Goal: Task Accomplishment & Management: Complete application form

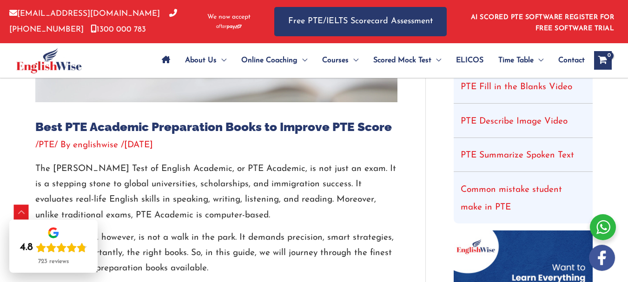
scroll to position [372, 0]
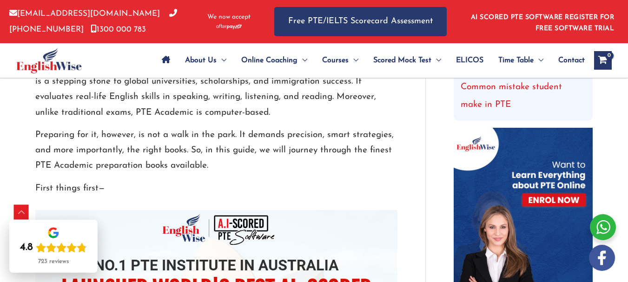
click at [0, 0] on link "Register" at bounding box center [0, 0] width 0 height 0
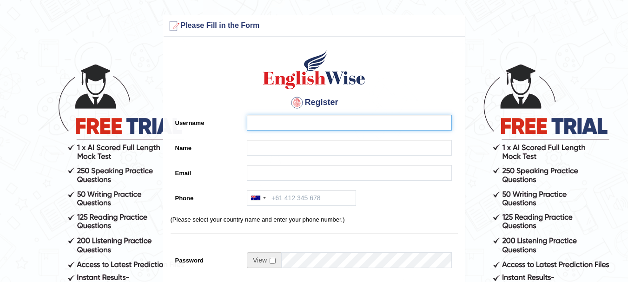
click at [320, 123] on input "Username" at bounding box center [349, 123] width 205 height 16
type input "Bhaskar"
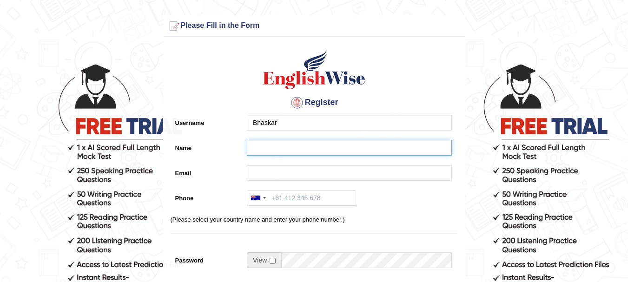
click at [305, 147] on input "Name" at bounding box center [349, 148] width 205 height 16
type input "Bhaskar A"
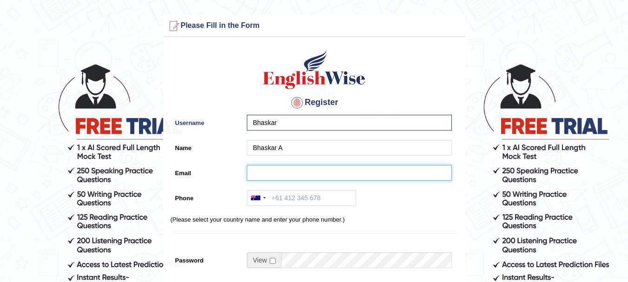
click at [292, 168] on input "Email" at bounding box center [349, 173] width 205 height 16
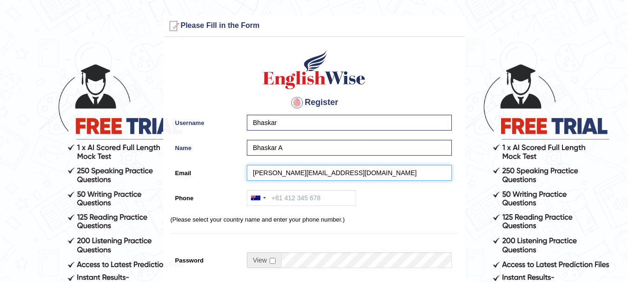
type input "vishwaa.add3004@gmail.com"
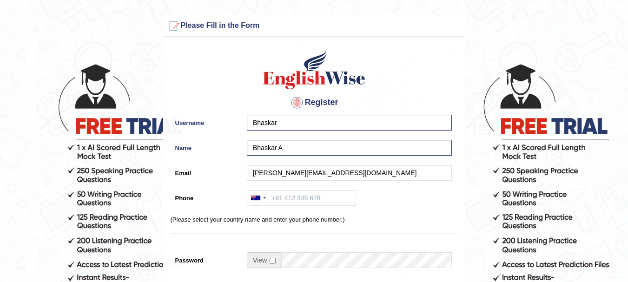
click at [398, 215] on p "(Please select your country name and enter your phone number.)" at bounding box center [314, 219] width 287 height 9
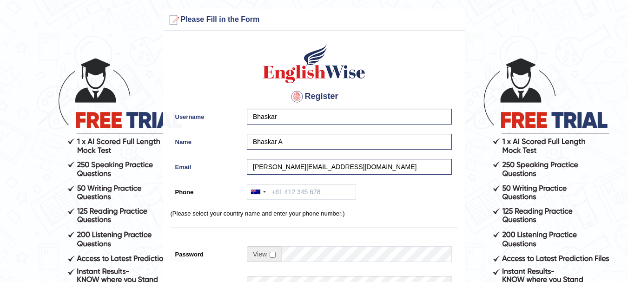
scroll to position [46, 0]
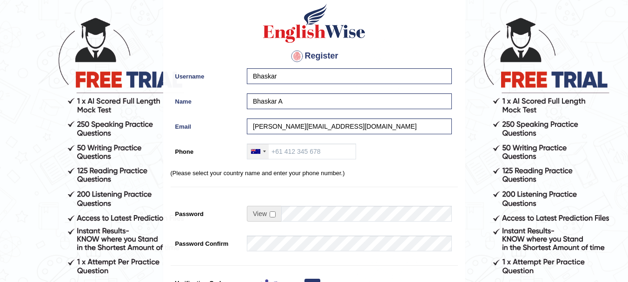
click at [265, 153] on div at bounding box center [257, 151] width 21 height 15
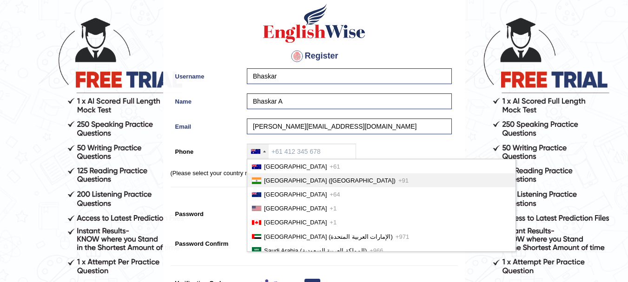
click at [269, 182] on span "India (भारत)" at bounding box center [330, 180] width 132 height 7
type input "+91"
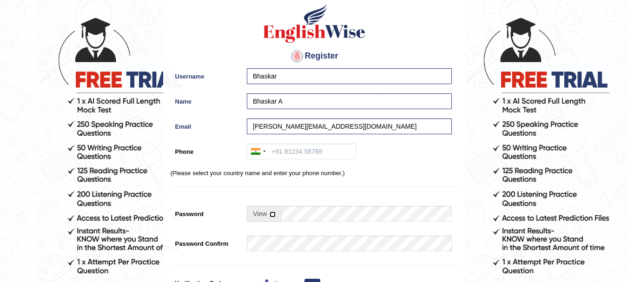
click at [272, 214] on input "checkbox" at bounding box center [273, 215] width 6 height 6
checkbox input "true"
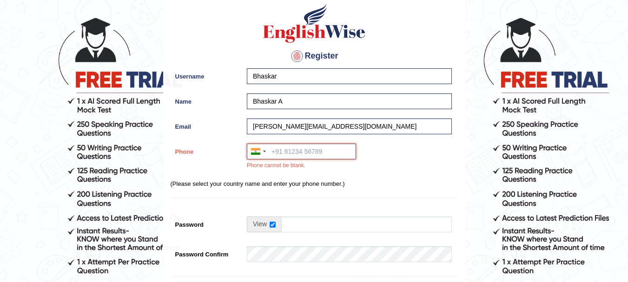
click at [282, 150] on input "Phone" at bounding box center [301, 152] width 109 height 16
type input "+919989541313"
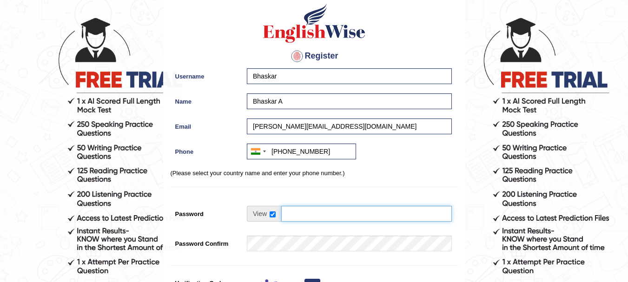
click at [292, 215] on input "Password" at bounding box center [366, 214] width 171 height 16
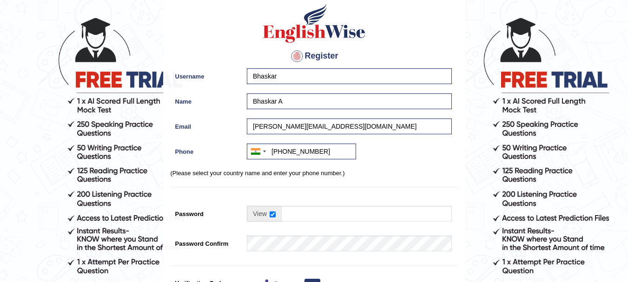
click at [313, 186] on div "Register Username Bhaskar Name Bhaskar A Email vishwaa.add3004@gmail.com Phone …" at bounding box center [314, 189] width 301 height 388
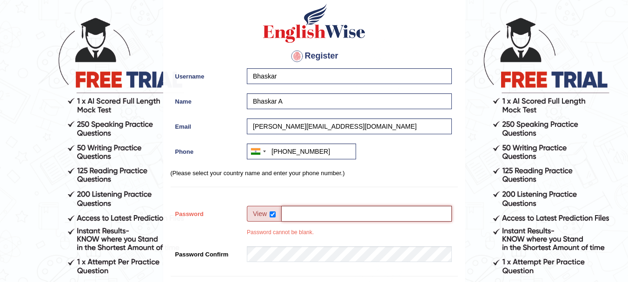
click at [305, 207] on input "Password" at bounding box center [366, 214] width 171 height 16
click at [368, 207] on input "Password" at bounding box center [366, 214] width 171 height 16
type input "Bhaskar009@"
click at [272, 214] on input "checkbox" at bounding box center [273, 215] width 6 height 6
checkbox input "false"
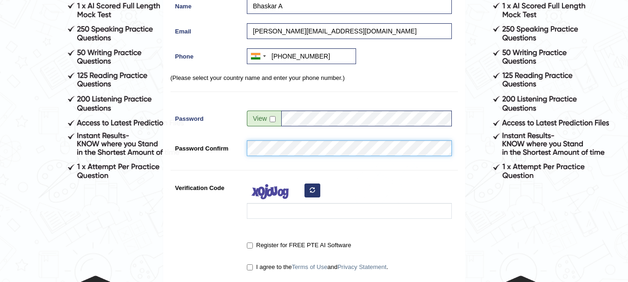
scroll to position [186, 0]
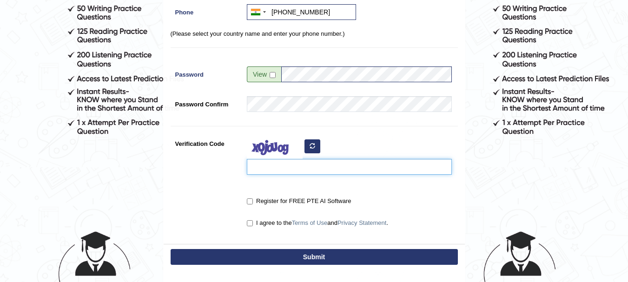
click at [274, 167] on input "Verification Code" at bounding box center [349, 167] width 205 height 16
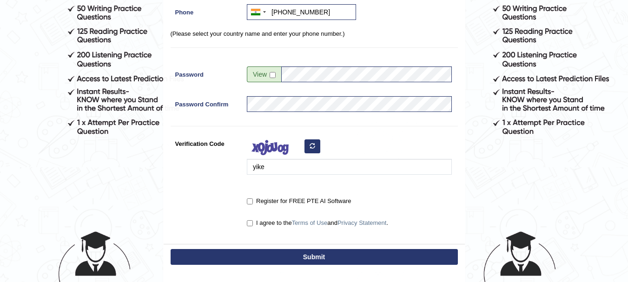
click at [312, 145] on icon "button" at bounding box center [313, 146] width 6 height 6
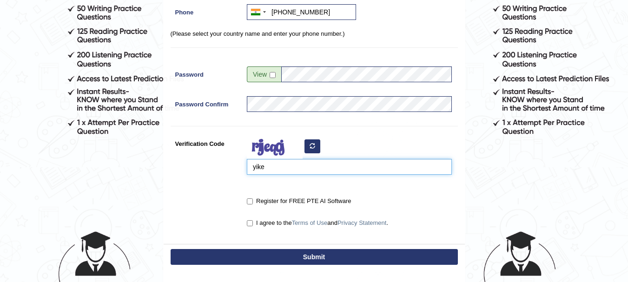
click at [298, 161] on input "yike" at bounding box center [349, 167] width 205 height 16
type input "y"
type input "gmosmi"
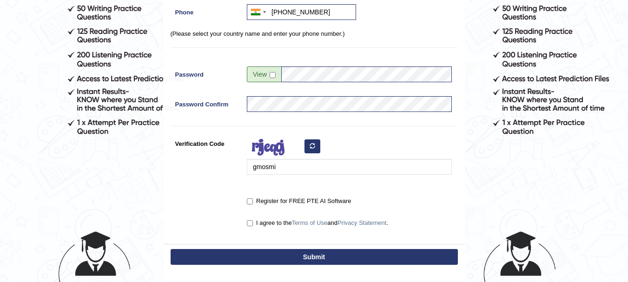
click at [253, 201] on label "Register for FREE PTE AI Software" at bounding box center [299, 201] width 104 height 9
click at [253, 201] on input "Register for FREE PTE AI Software" at bounding box center [250, 202] width 6 height 6
checkbox input "true"
click at [249, 221] on input "I agree to the Terms of Use and Privacy Statement ." at bounding box center [250, 223] width 6 height 6
checkbox input "true"
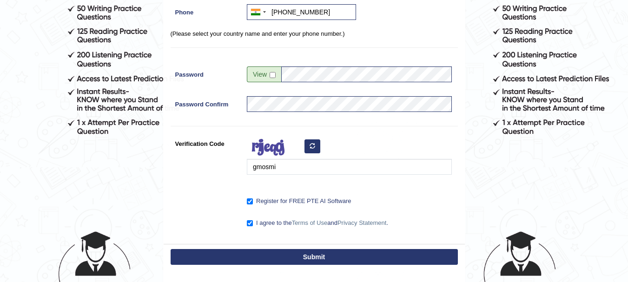
click at [286, 257] on button "Submit" at bounding box center [314, 257] width 287 height 16
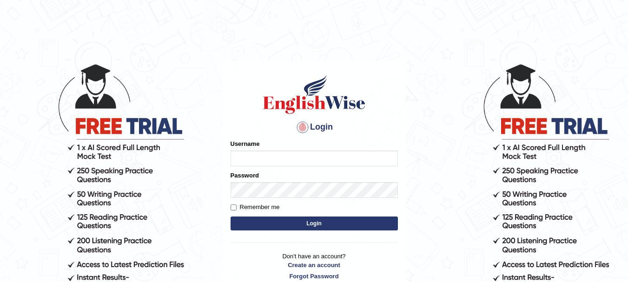
click at [258, 159] on input "Username" at bounding box center [314, 159] width 167 height 16
type input "Bhaskar"
click at [269, 223] on button "Login" at bounding box center [314, 224] width 167 height 14
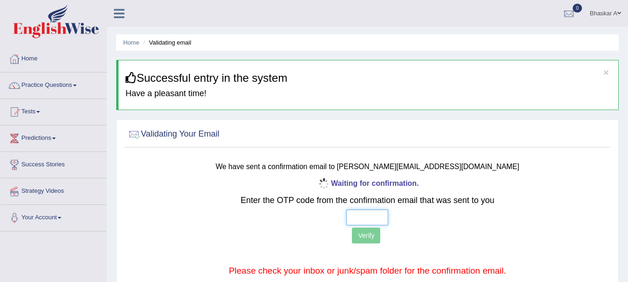
click at [356, 219] on input "text" at bounding box center [367, 218] width 42 height 16
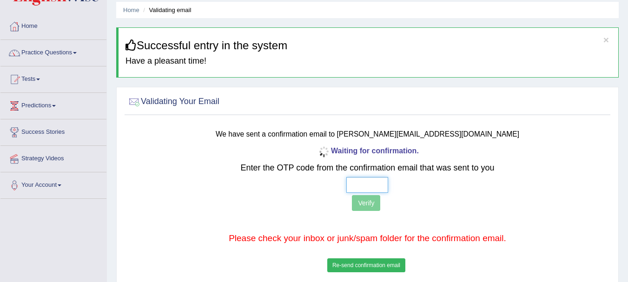
scroll to position [93, 0]
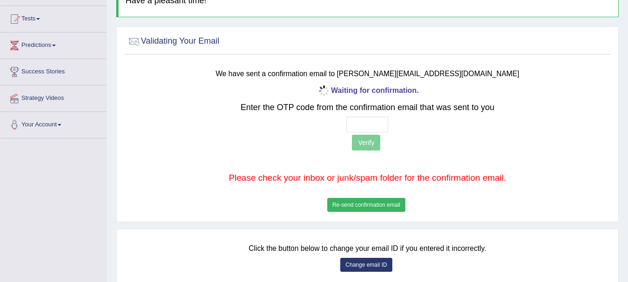
click at [373, 205] on button "Re-send confirmation email" at bounding box center [366, 205] width 78 height 14
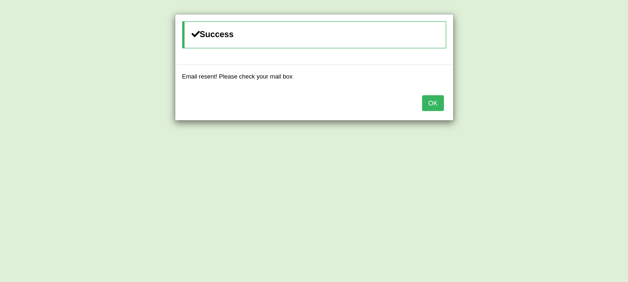
click at [434, 105] on button "OK" at bounding box center [432, 103] width 21 height 16
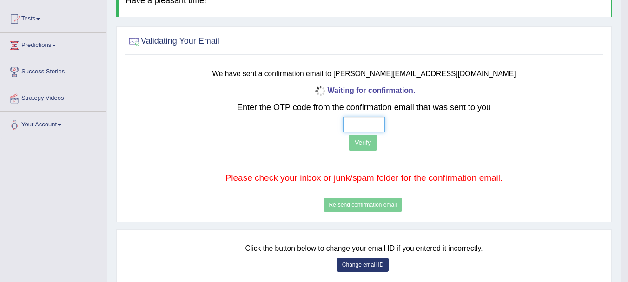
click at [358, 119] on input "text" at bounding box center [364, 125] width 42 height 16
type input "5 8 4 0"
click at [367, 146] on button "Verify" at bounding box center [363, 143] width 28 height 16
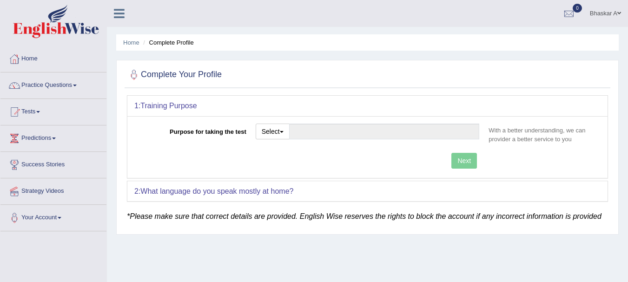
click at [459, 159] on div "Next" at bounding box center [309, 162] width 350 height 18
click at [268, 133] on button "Select" at bounding box center [273, 132] width 34 height 16
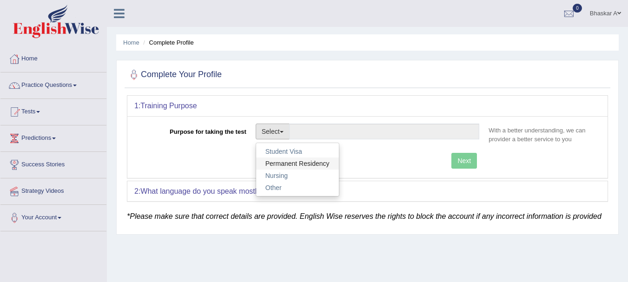
click at [279, 161] on link "Permanent Residency" at bounding box center [297, 164] width 83 height 12
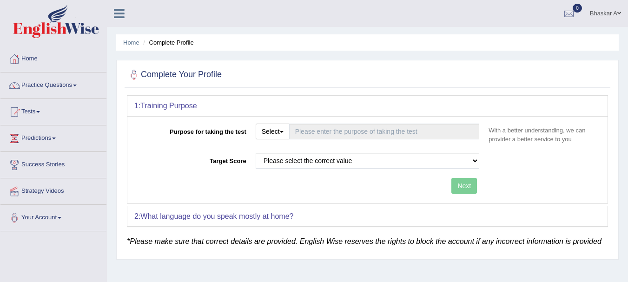
type input "Permanent Residency"
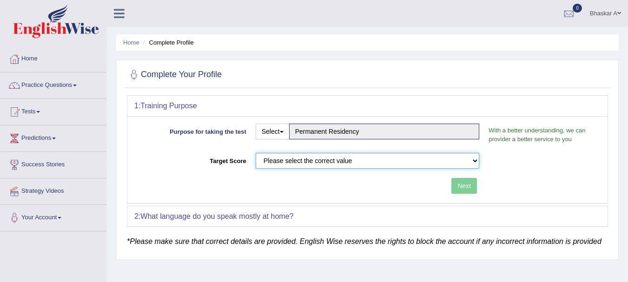
click at [292, 161] on select "Please select the correct value 50 (6 bands) 58 (6.5 bands) 65 (7 bands) 79 (8 …" at bounding box center [368, 161] width 224 height 16
select select "79"
click at [256, 153] on select "Please select the correct value 50 (6 bands) 58 (6.5 bands) 65 (7 bands) 79 (8 …" at bounding box center [368, 161] width 224 height 16
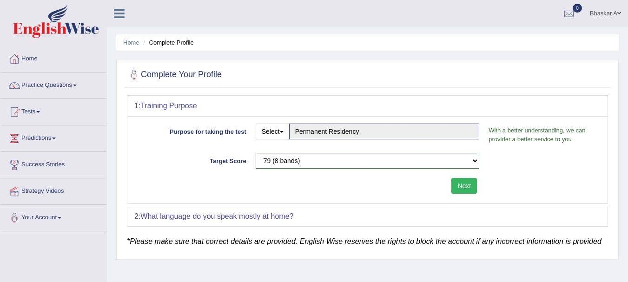
click at [460, 187] on button "Next" at bounding box center [464, 186] width 26 height 16
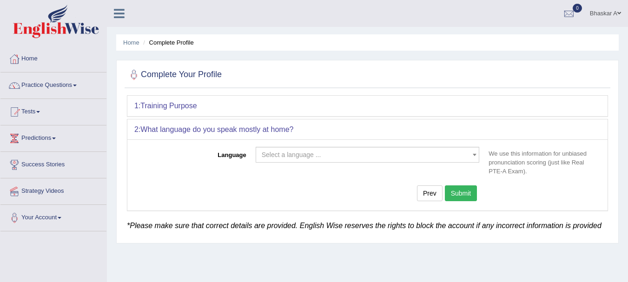
click at [290, 159] on span "Select a language ..." at bounding box center [292, 154] width 60 height 7
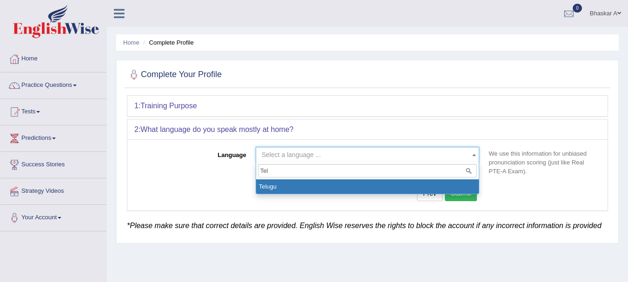
type input "Tel"
select select "Telugu"
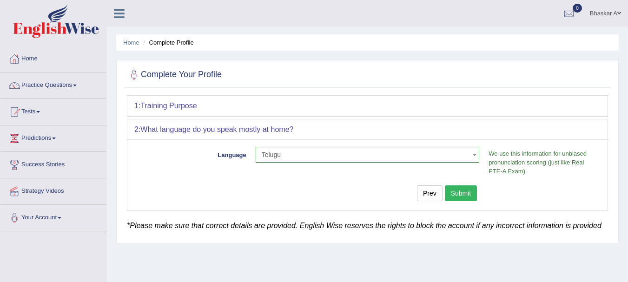
click at [469, 195] on button "Submit" at bounding box center [461, 194] width 33 height 16
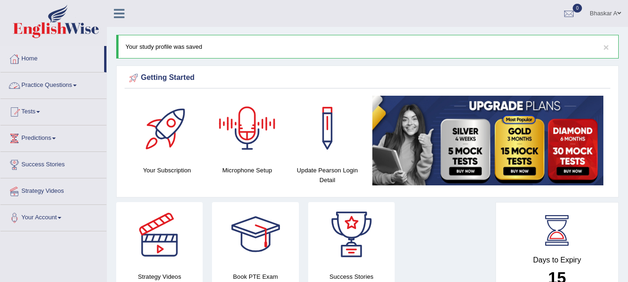
click at [62, 87] on link "Practice Questions" at bounding box center [53, 84] width 106 height 23
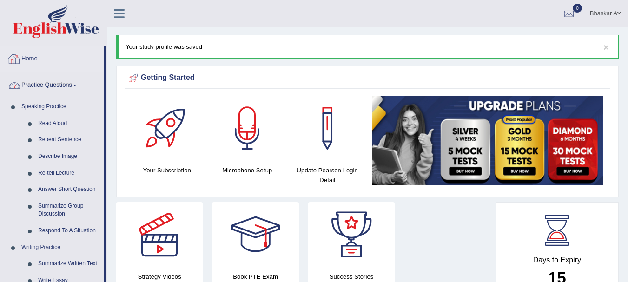
click at [35, 55] on link "Home" at bounding box center [52, 57] width 104 height 23
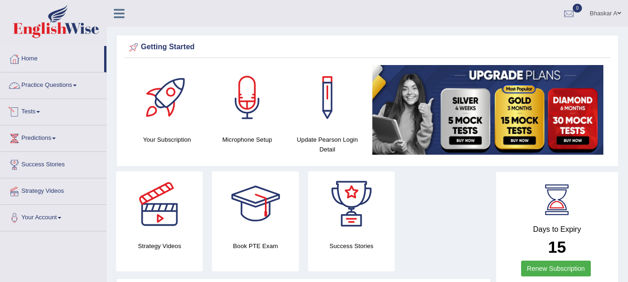
click at [40, 110] on link "Tests" at bounding box center [53, 110] width 106 height 23
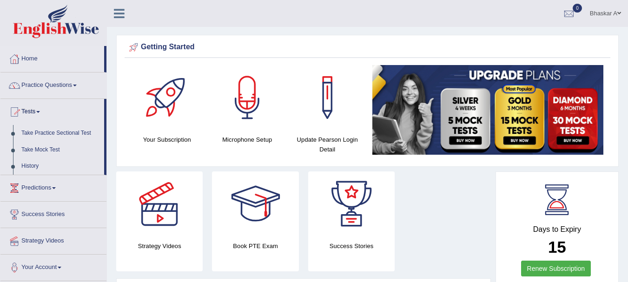
click at [40, 110] on link "Tests" at bounding box center [52, 110] width 104 height 23
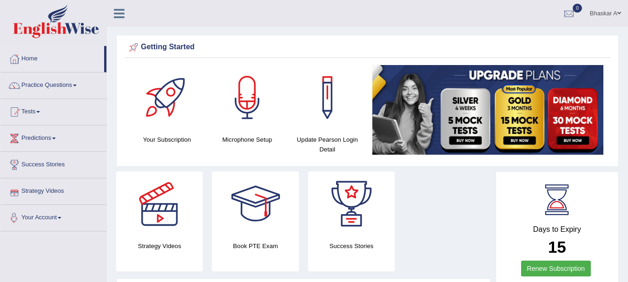
click at [60, 218] on link "Your Account" at bounding box center [53, 216] width 106 height 23
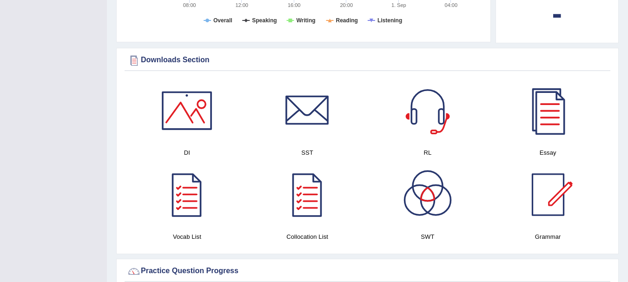
scroll to position [418, 0]
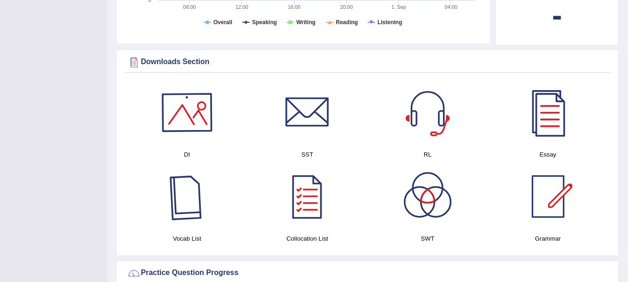
click at [185, 125] on div at bounding box center [186, 112] width 65 height 65
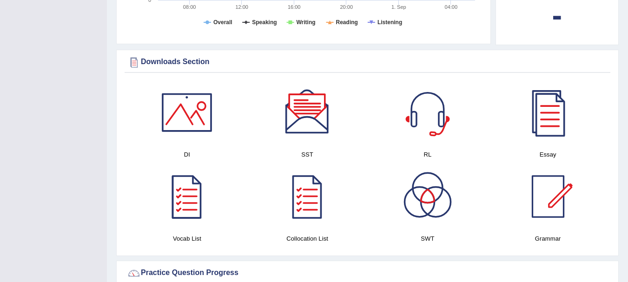
click at [417, 116] on div at bounding box center [427, 112] width 65 height 65
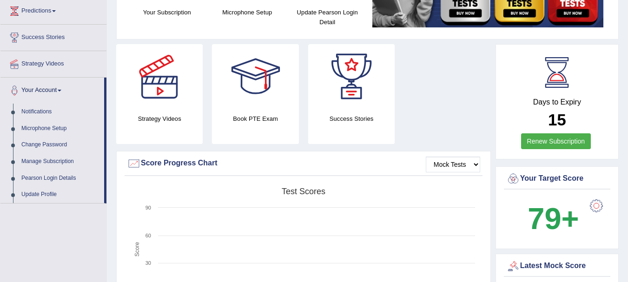
scroll to position [14, 0]
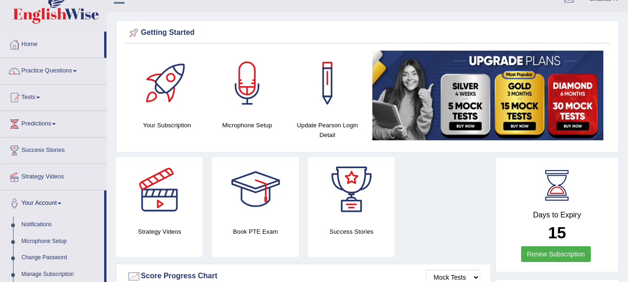
click at [254, 89] on div at bounding box center [247, 83] width 65 height 65
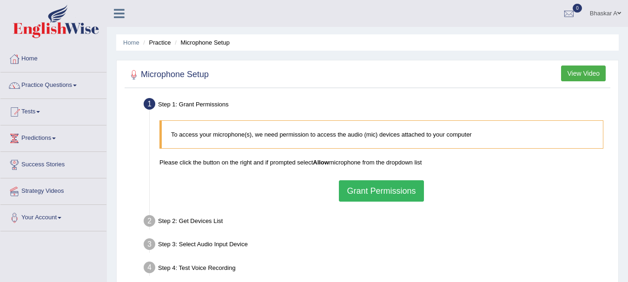
click at [377, 184] on button "Grant Permissions" at bounding box center [381, 190] width 85 height 21
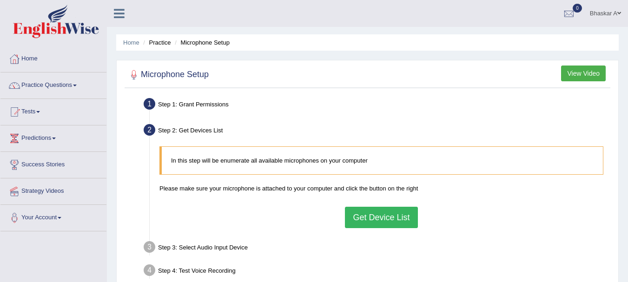
click at [391, 219] on button "Get Device List" at bounding box center [381, 217] width 73 height 21
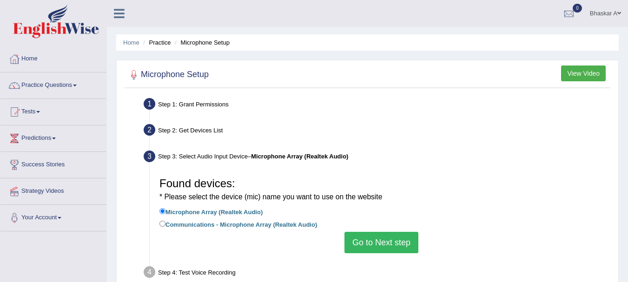
click at [389, 243] on button "Go to Next step" at bounding box center [382, 242] width 74 height 21
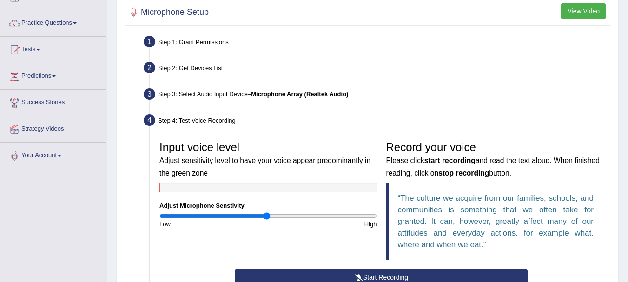
scroll to position [216, 0]
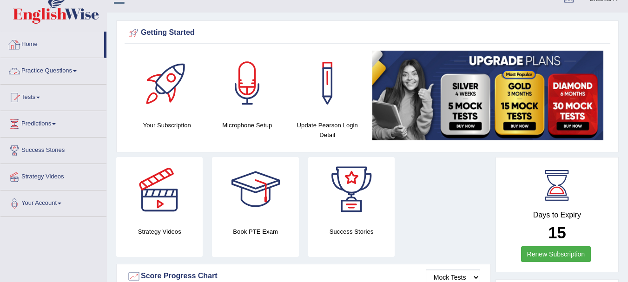
click at [36, 44] on link "Home" at bounding box center [52, 43] width 104 height 23
